Goal: Task Accomplishment & Management: Use online tool/utility

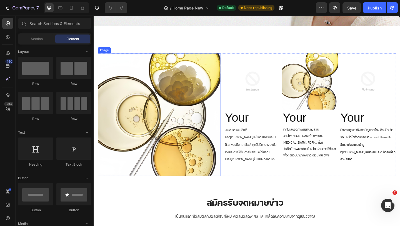
scroll to position [1538, 0]
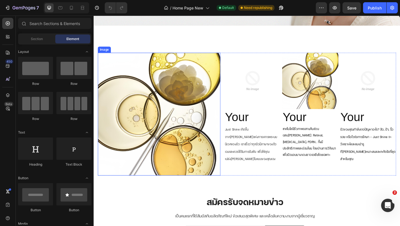
click at [205, 79] on img at bounding box center [164, 122] width 133 height 133
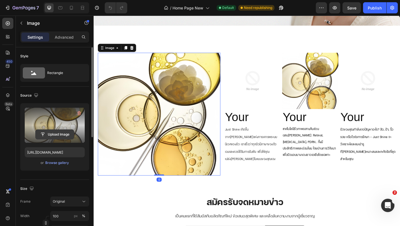
click at [64, 136] on input "file" at bounding box center [55, 134] width 38 height 9
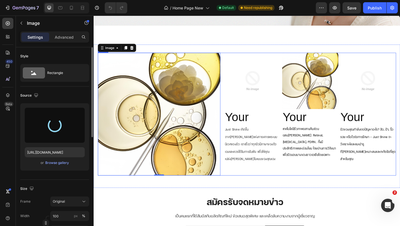
type input "https://cdn.shopify.com/s/files/1/0936/0182/5137/files/gempages_577693753511248…"
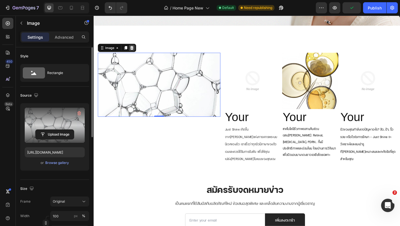
click at [134, 49] on icon at bounding box center [135, 50] width 4 height 4
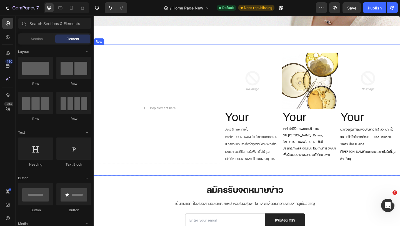
click at [229, 54] on div "Drop element here Image Your Heading Just Shine เกิดขึ้นจากปรัชญาแห่งการเคารพระ…" at bounding box center [261, 118] width 334 height 142
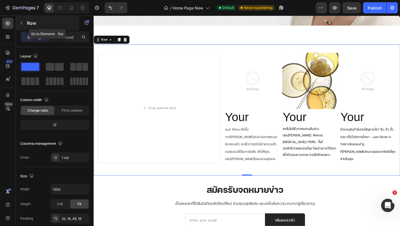
click at [22, 21] on icon "button" at bounding box center [21, 23] width 4 height 4
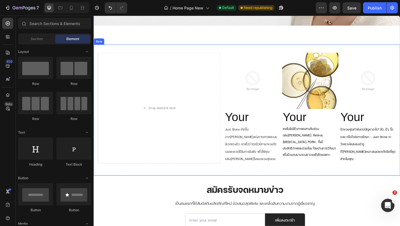
click at [168, 51] on div "Drop element here Image Your Heading Just Shine เกิดขึ้นจากปรัชญาแห่งการเคารพระ…" at bounding box center [261, 118] width 334 height 142
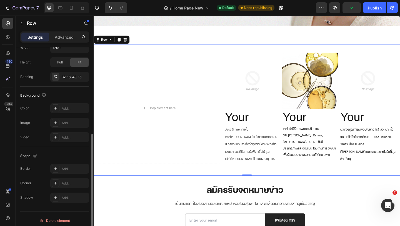
scroll to position [145, 0]
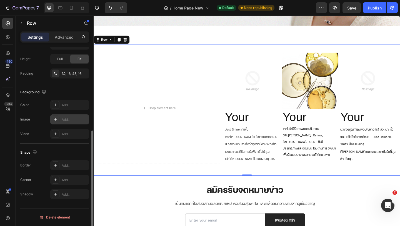
click at [58, 120] on div at bounding box center [56, 119] width 8 height 8
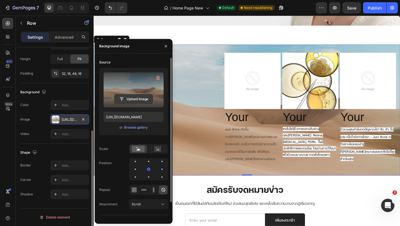
click at [139, 97] on input "file" at bounding box center [134, 98] width 38 height 9
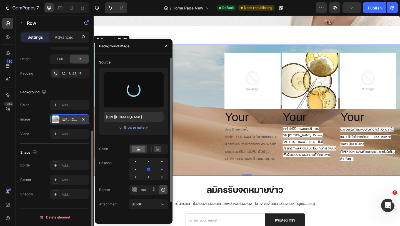
type input "https://cdn.shopify.com/s/files/1/0936/0182/5137/files/gempages_577693753511248…"
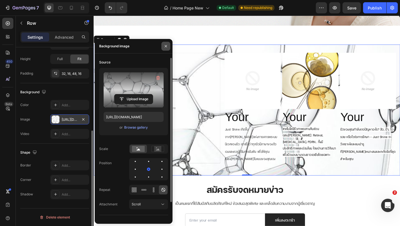
click at [165, 47] on icon "button" at bounding box center [166, 46] width 2 height 2
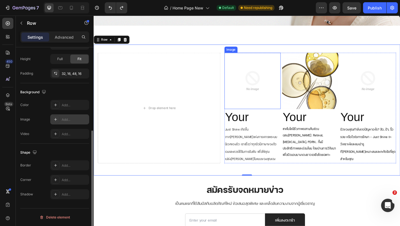
click at [243, 62] on img at bounding box center [266, 86] width 61 height 61
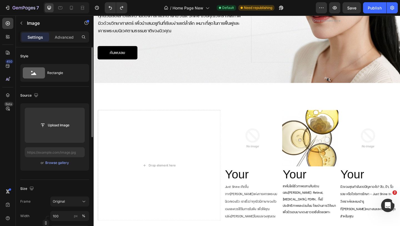
scroll to position [1487, 0]
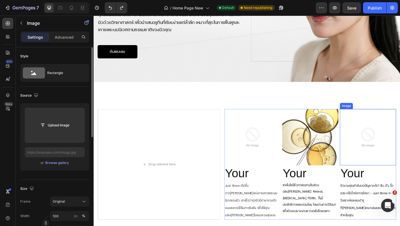
click at [334, 146] on img at bounding box center [329, 147] width 61 height 61
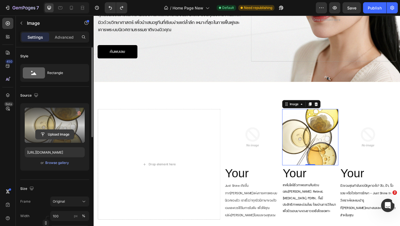
click at [60, 135] on input "file" at bounding box center [55, 134] width 38 height 9
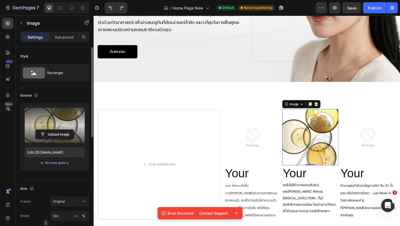
click at [347, 162] on img at bounding box center [329, 147] width 61 height 61
click at [237, 211] on icon at bounding box center [237, 213] width 6 height 6
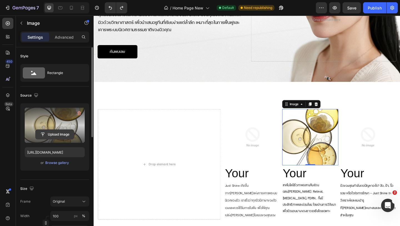
click at [66, 134] on input "file" at bounding box center [55, 134] width 38 height 9
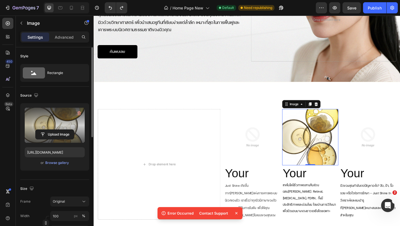
click at [237, 214] on icon at bounding box center [237, 213] width 6 height 6
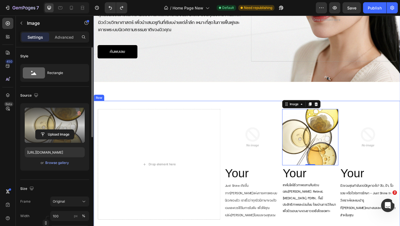
click at [179, 111] on div "Drop element here Image Your Heading Just Shine เกิดขึ้นจากปรัชญาแห่งการเคารพระ…" at bounding box center [261, 179] width 334 height 142
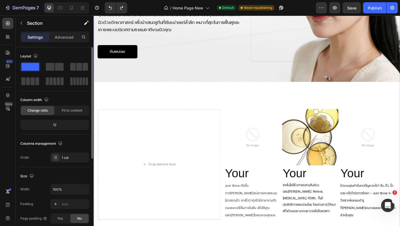
click at [134, 105] on div "เข้าใจผิวของคุณ - เลือกโซลูชันที่ใช่กับ Just Shine Heading ทุกผิวมีเรื่องราวและ…" at bounding box center [261, 102] width 334 height 298
click at [129, 114] on div "Drop element here Image Your Heading Just Shine เกิดขึ้นจากปรัชญาแห่งการเคารพระ…" at bounding box center [261, 179] width 334 height 142
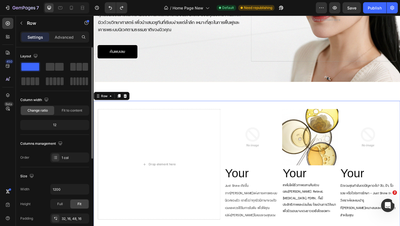
click at [128, 105] on div at bounding box center [128, 103] width 7 height 7
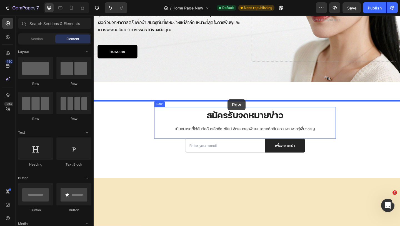
drag, startPoint x: 123, startPoint y: 84, endPoint x: 239, endPoint y: 106, distance: 118.3
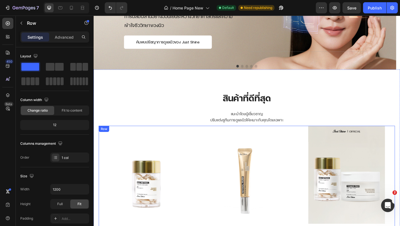
scroll to position [0, 0]
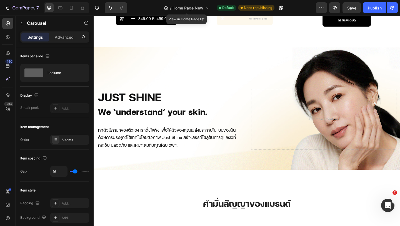
scroll to position [328, 0]
